Goal: Obtain resource: Download file/media

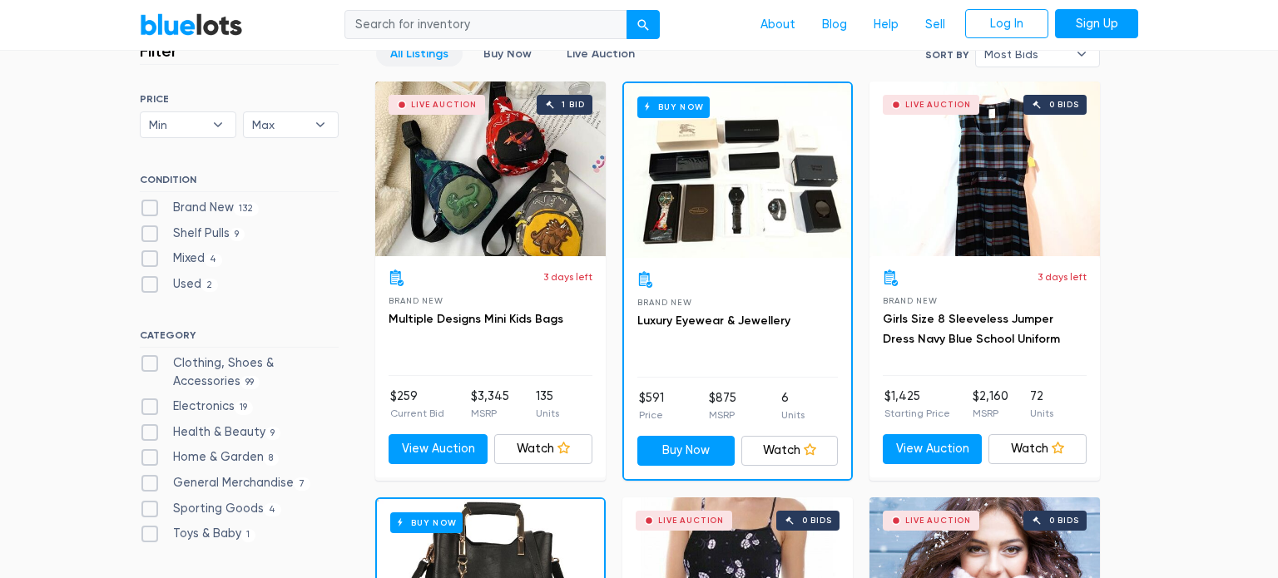
scroll to position [477, 0]
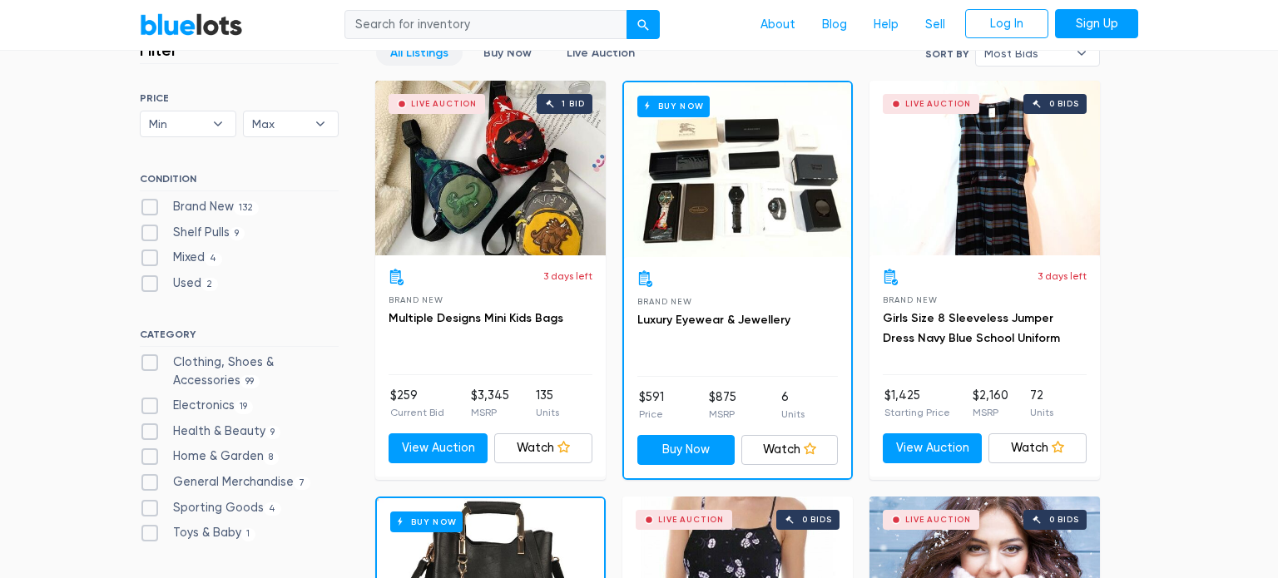
click at [150, 479] on label "General Merchandise 7" at bounding box center [225, 483] width 171 height 18
click at [150, 479] on Merchandise"] "General Merchandise 7" at bounding box center [145, 479] width 11 height 11
checkbox Merchandise"] "true"
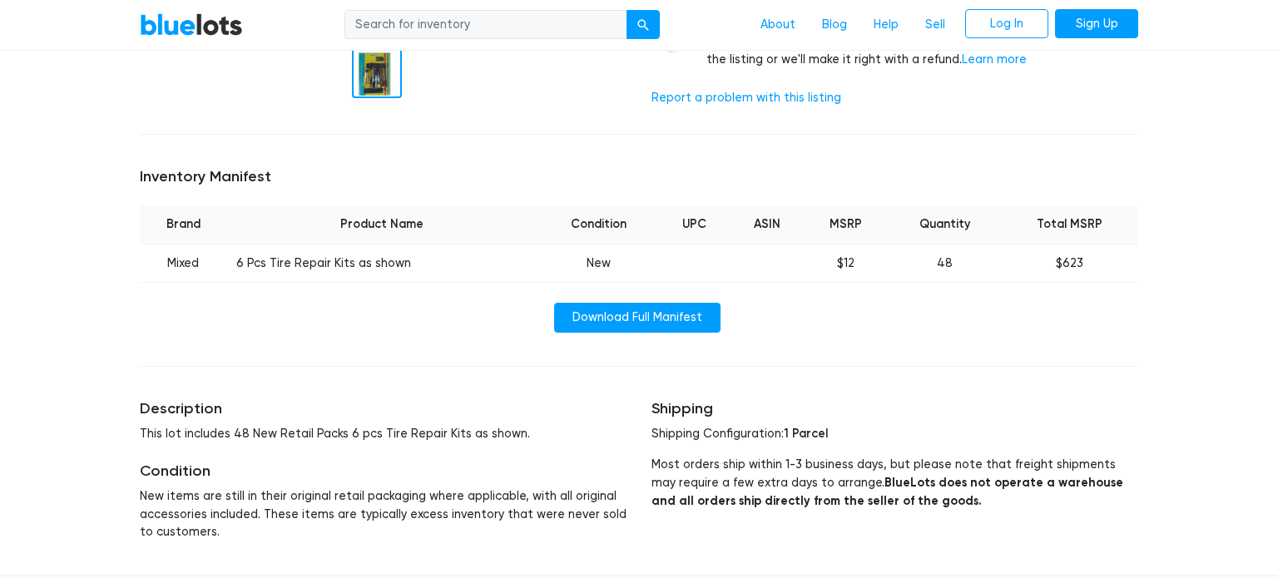
scroll to position [539, 0]
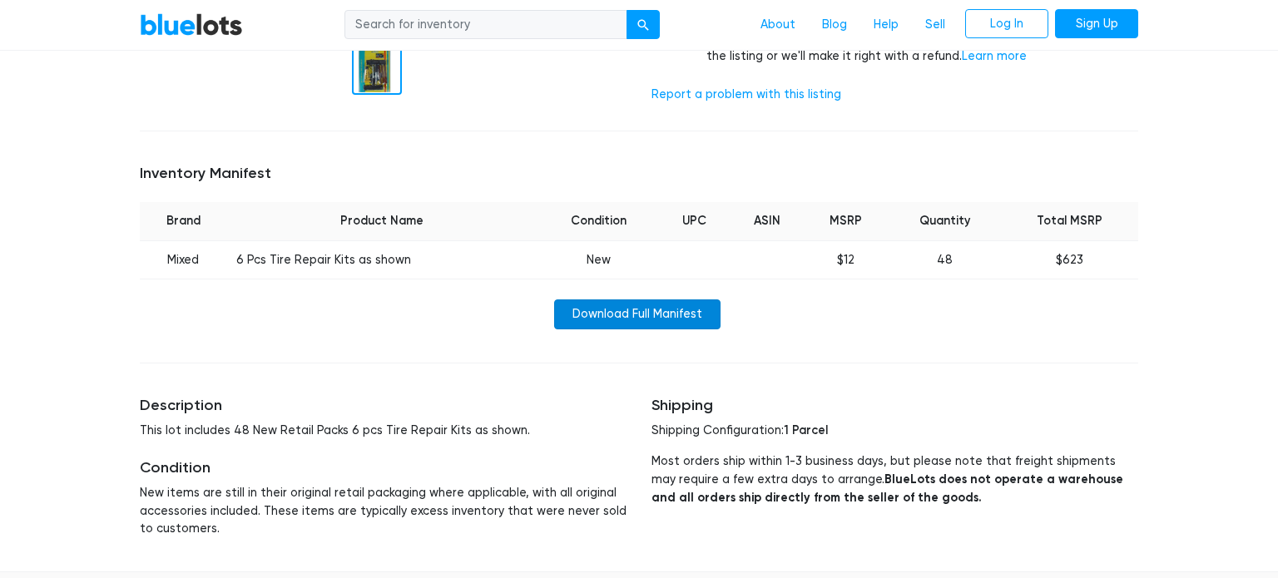
click at [638, 308] on link "Download Full Manifest" at bounding box center [637, 315] width 166 height 30
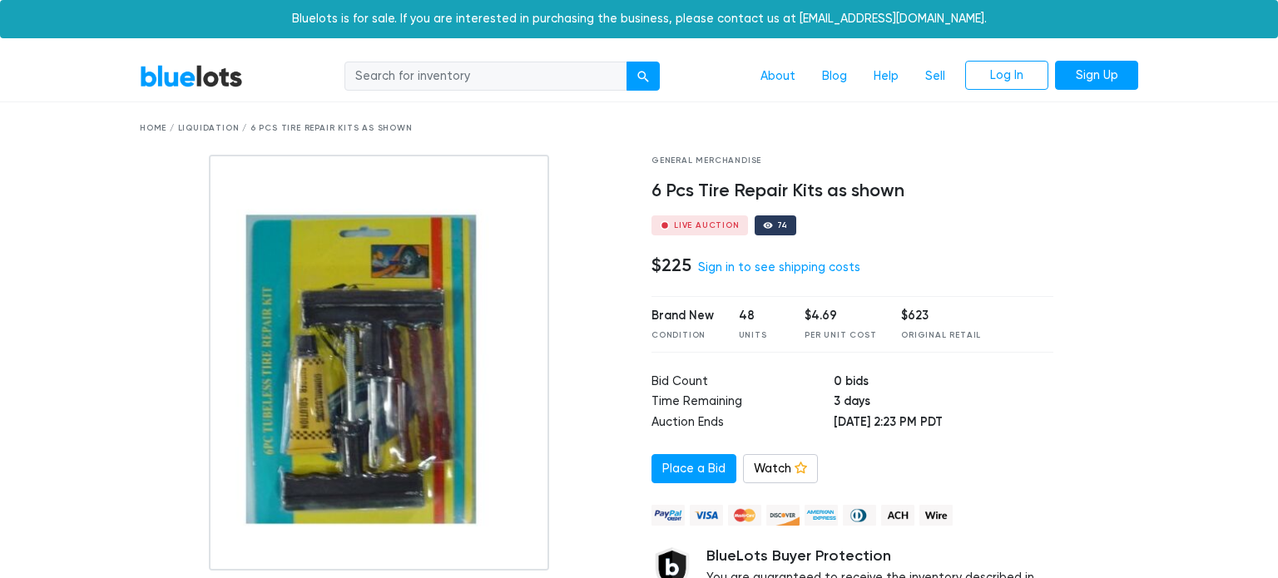
scroll to position [548, 0]
